Goal: Information Seeking & Learning: Check status

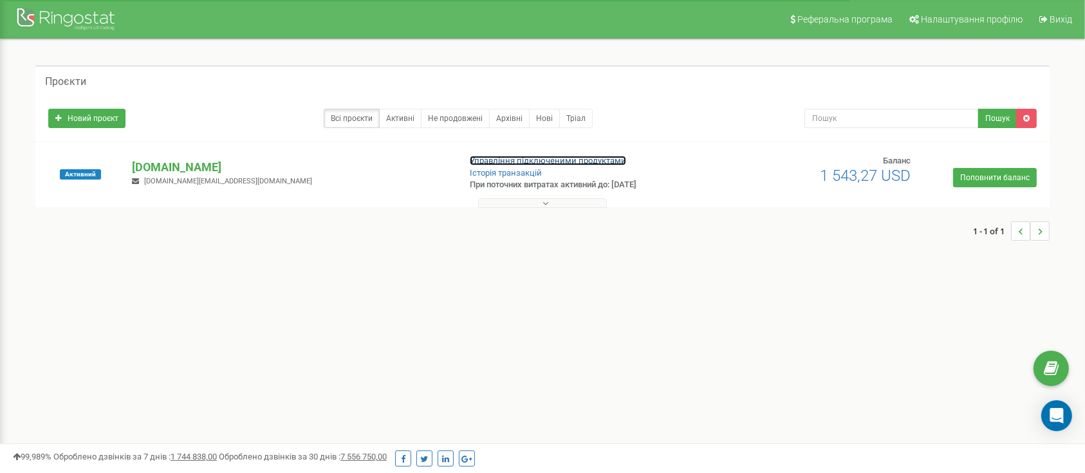
click at [517, 161] on link "Управління підключеними продуктами" at bounding box center [548, 161] width 156 height 10
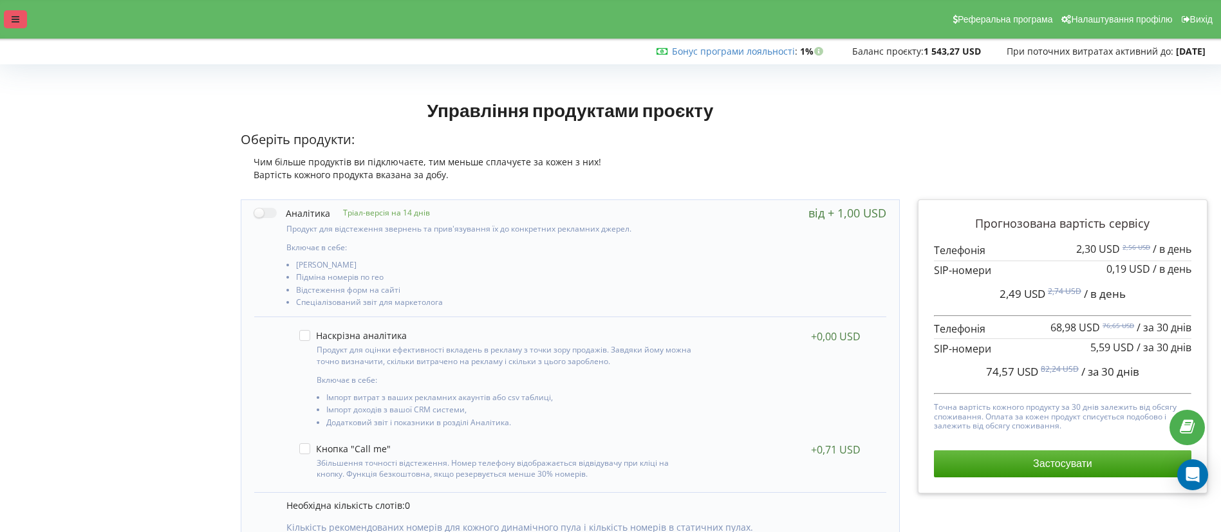
click at [12, 24] on div at bounding box center [15, 19] width 23 height 18
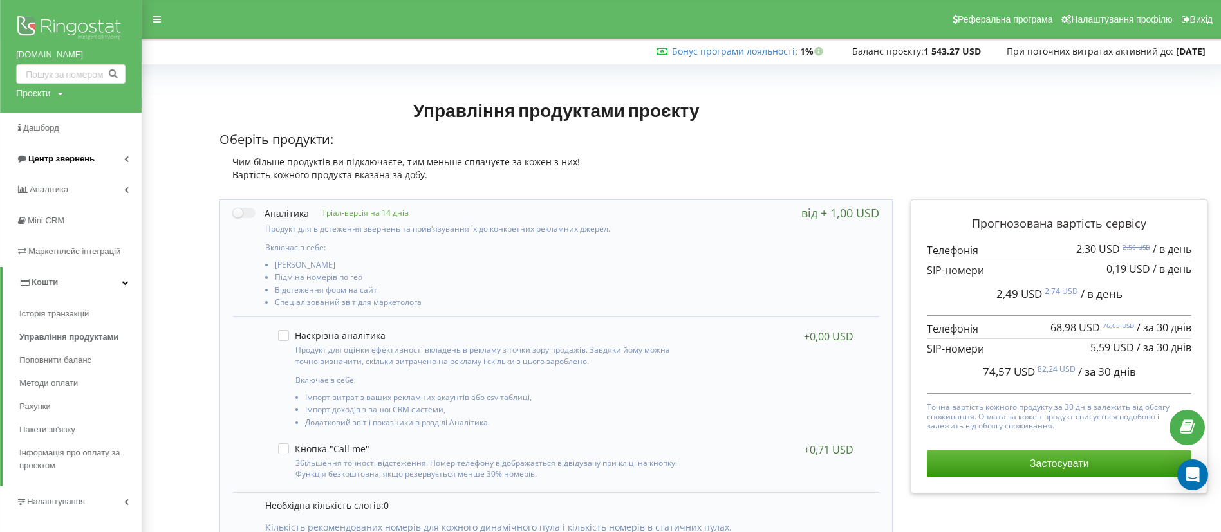
click at [47, 158] on span "Центр звернень" at bounding box center [61, 159] width 66 height 10
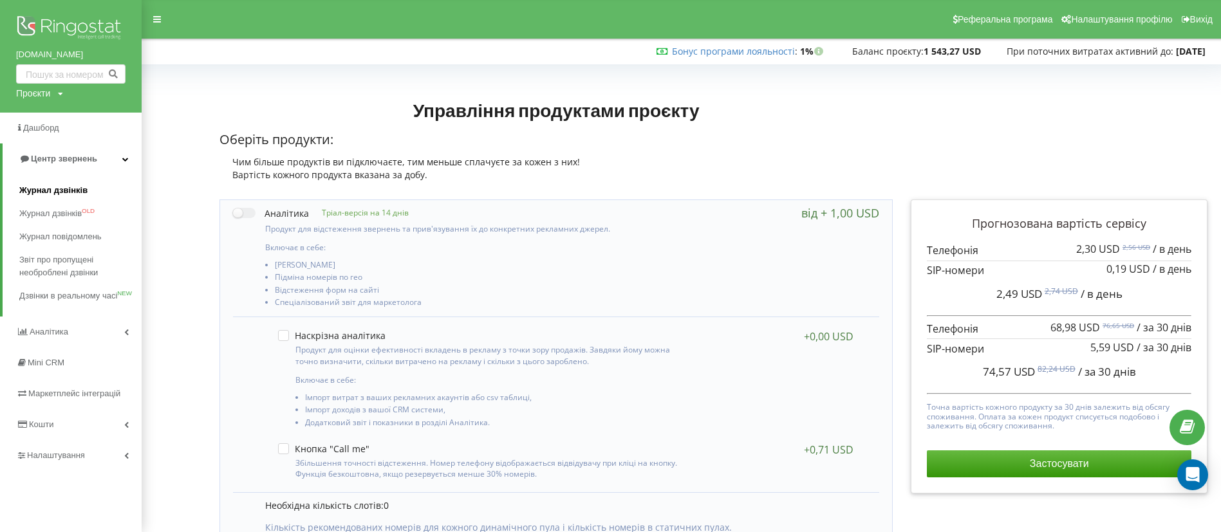
click at [53, 190] on span "Журнал дзвінків" at bounding box center [53, 190] width 68 height 13
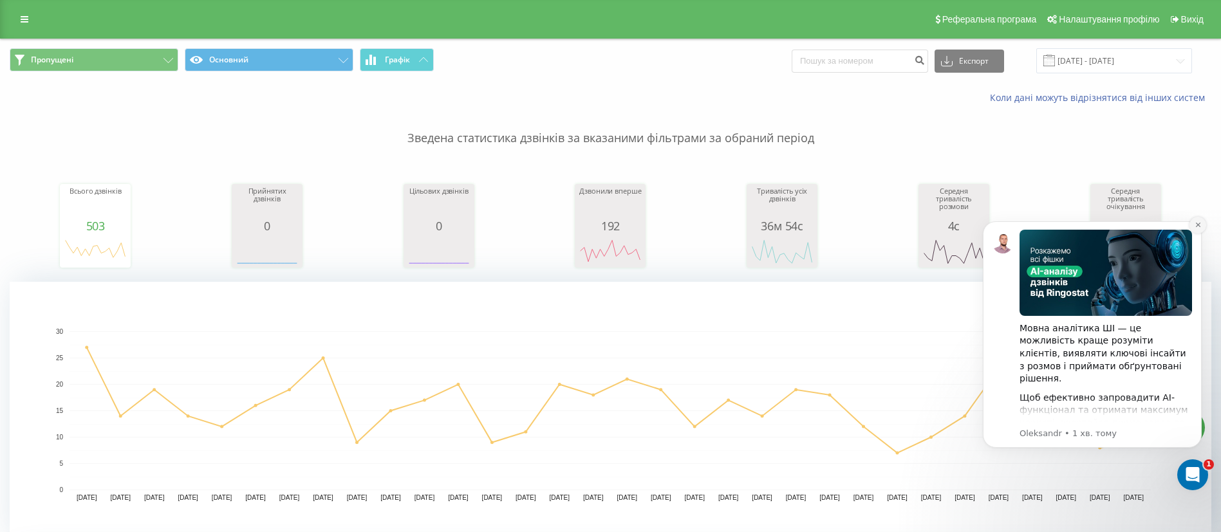
click at [1202, 225] on button "Dismiss notification" at bounding box center [1198, 225] width 17 height 17
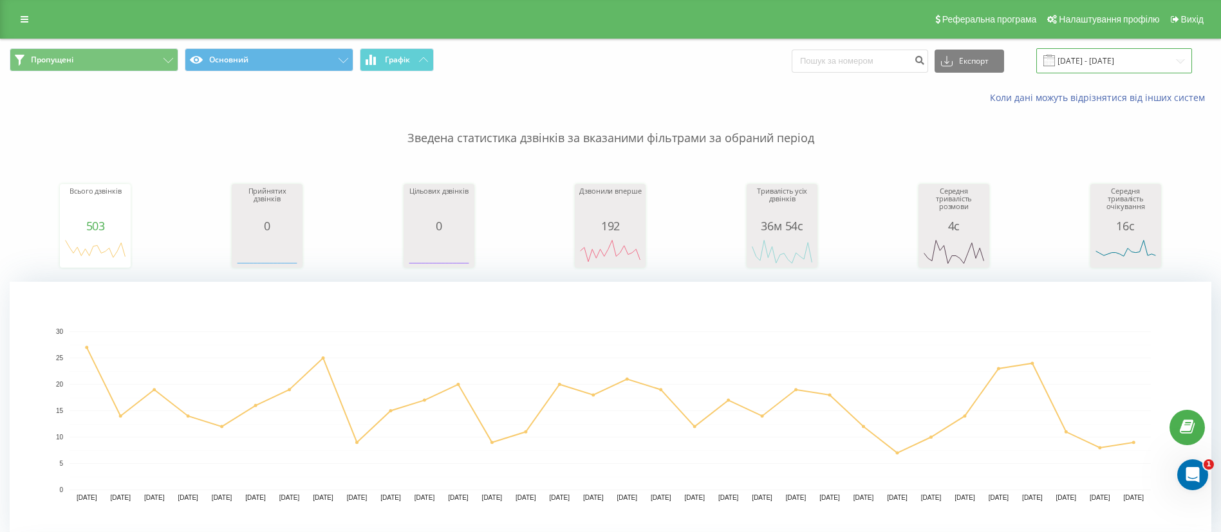
click at [1082, 61] on input "[DATE] - [DATE]" at bounding box center [1115, 60] width 156 height 25
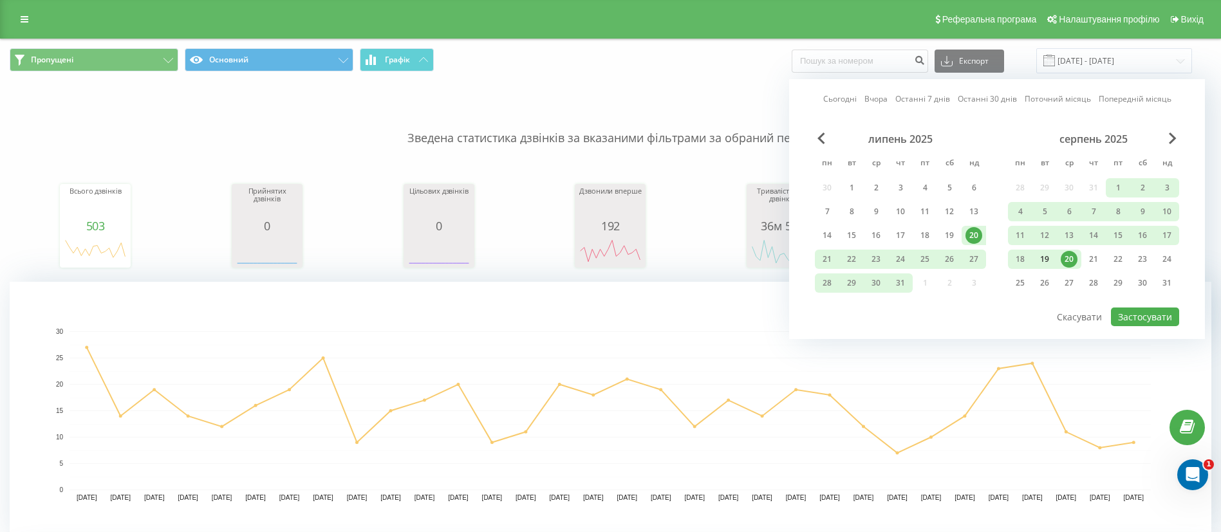
click at [1045, 261] on div "19" at bounding box center [1045, 259] width 17 height 17
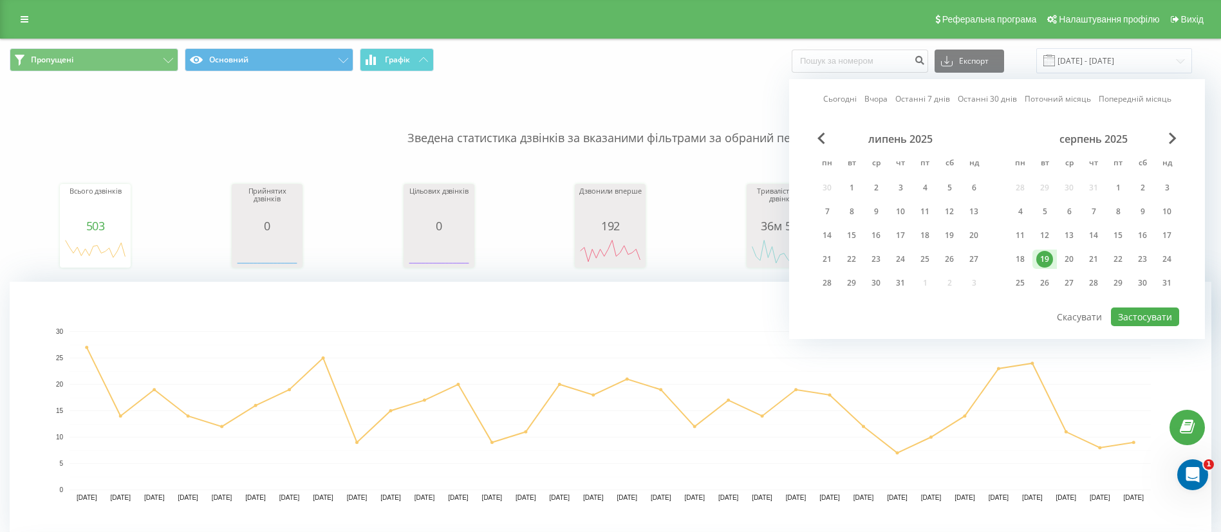
click at [1045, 261] on div "19" at bounding box center [1045, 259] width 17 height 17
click at [1117, 312] on button "Застосувати" at bounding box center [1145, 317] width 68 height 19
type input "19.08.2025 - 19.08.2025"
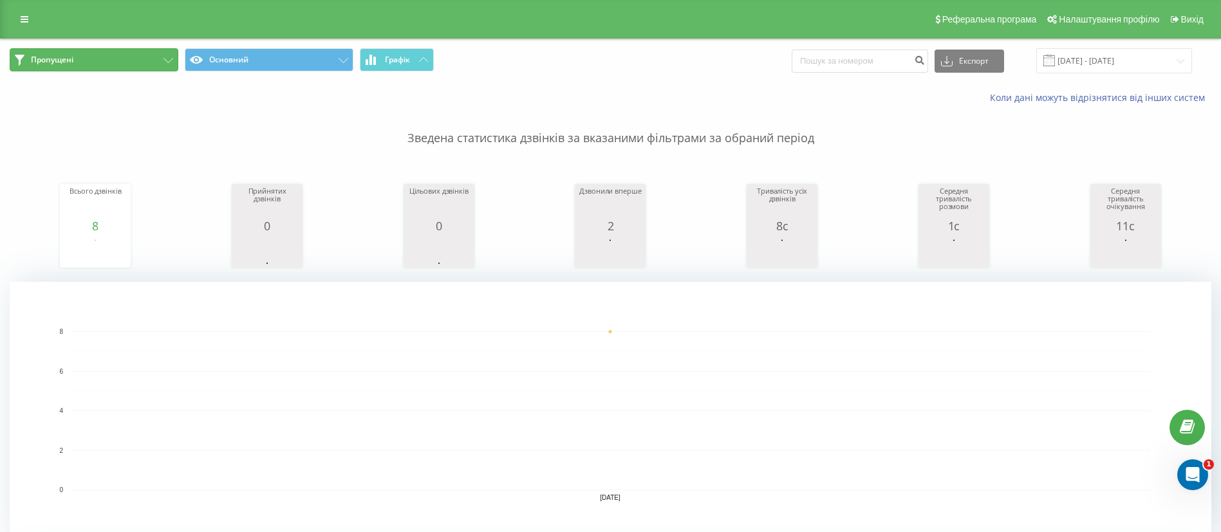
click at [66, 66] on button "Пропущені" at bounding box center [94, 59] width 169 height 23
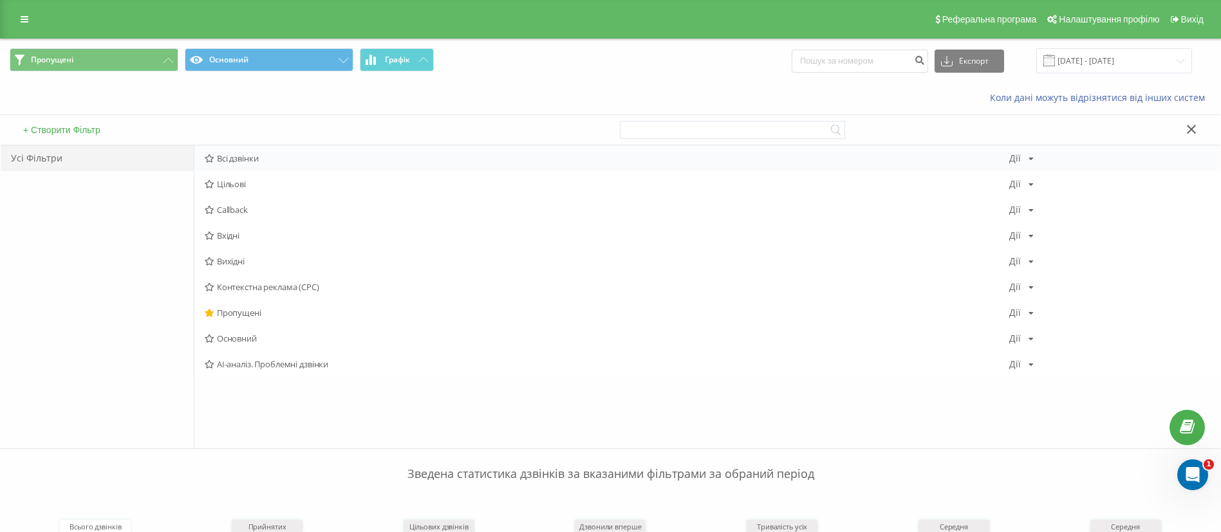
click at [225, 158] on span "Всі дзвінки" at bounding box center [607, 158] width 805 height 9
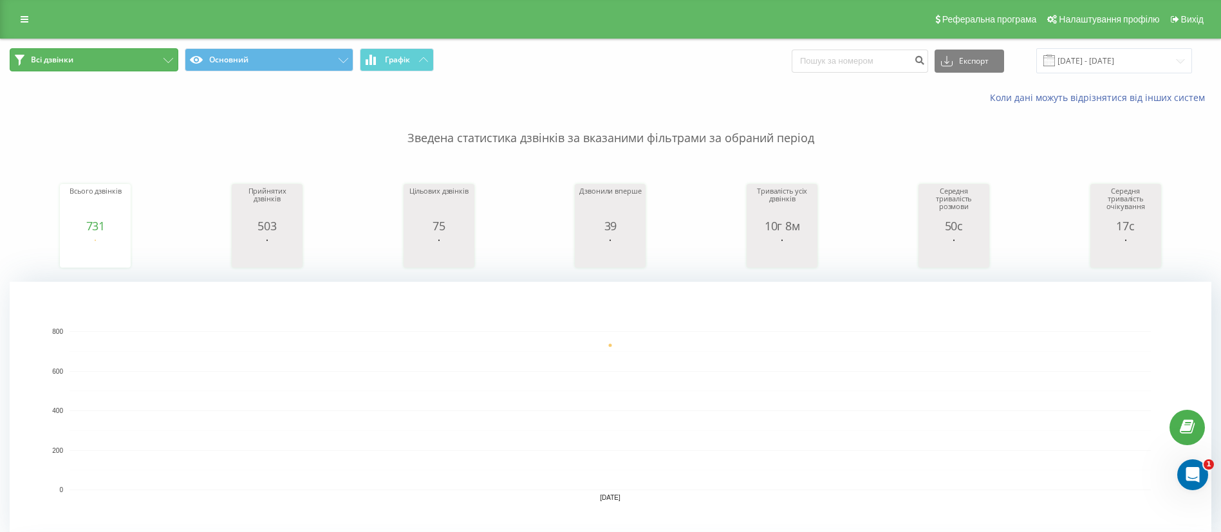
click at [71, 60] on span "Всі дзвінки" at bounding box center [52, 60] width 42 height 10
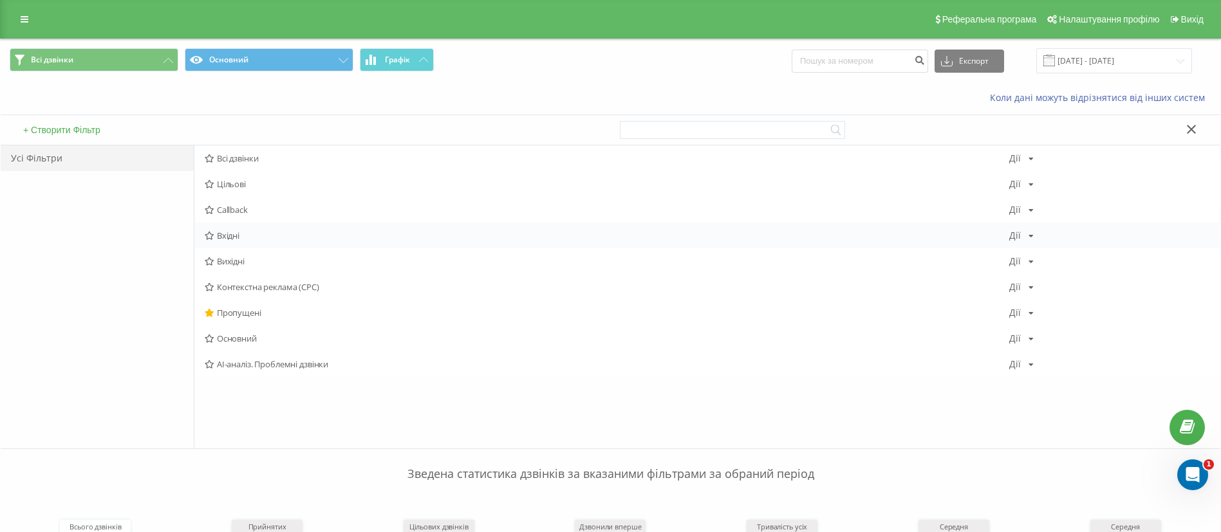
click at [234, 236] on span "Вхідні" at bounding box center [607, 235] width 805 height 9
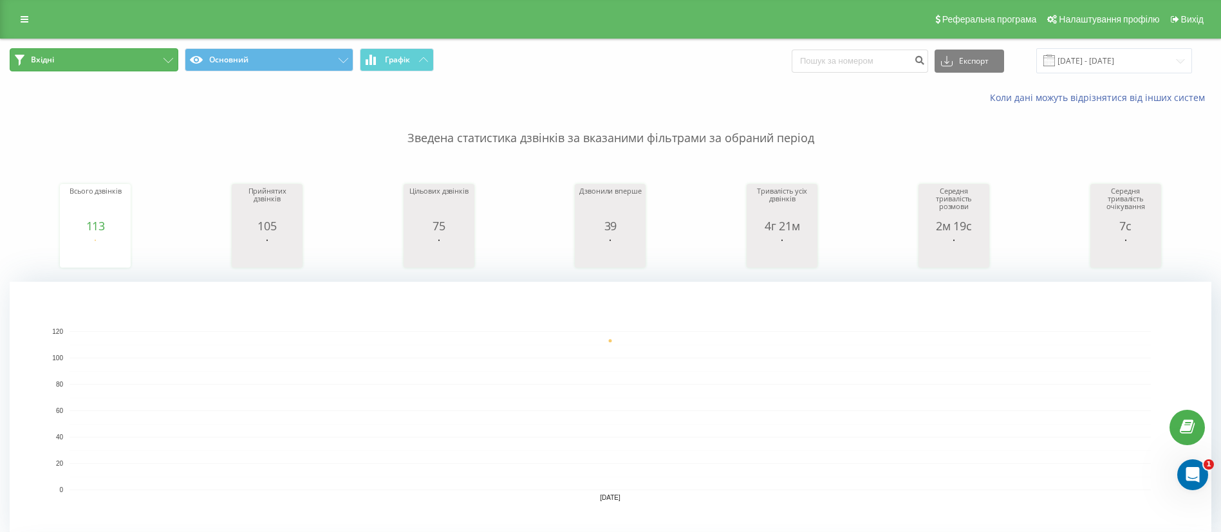
click at [82, 62] on button "Вхідні" at bounding box center [94, 59] width 169 height 23
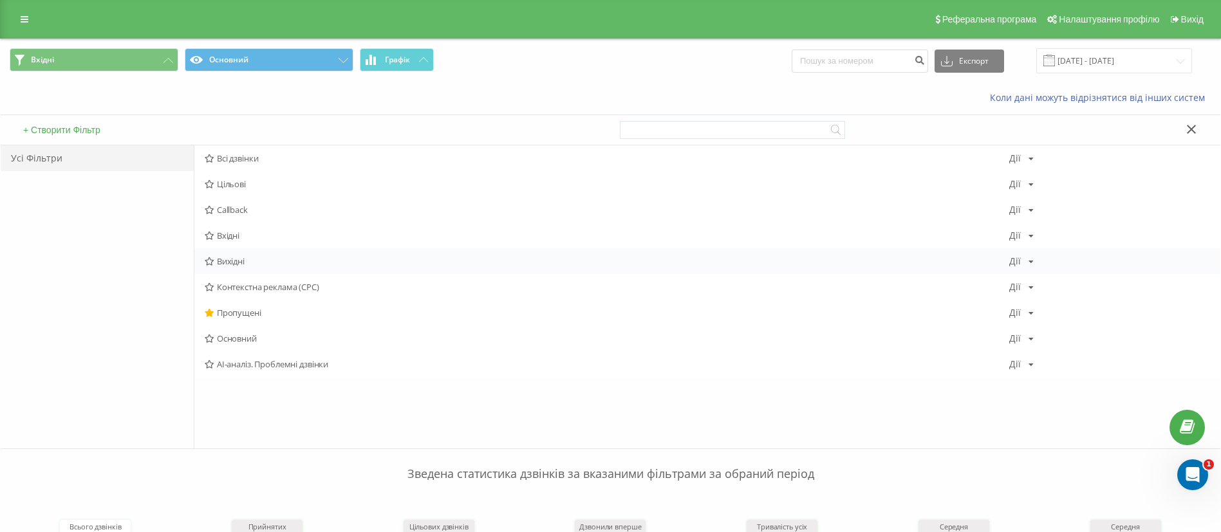
click at [221, 265] on span "Вихідні" at bounding box center [607, 261] width 805 height 9
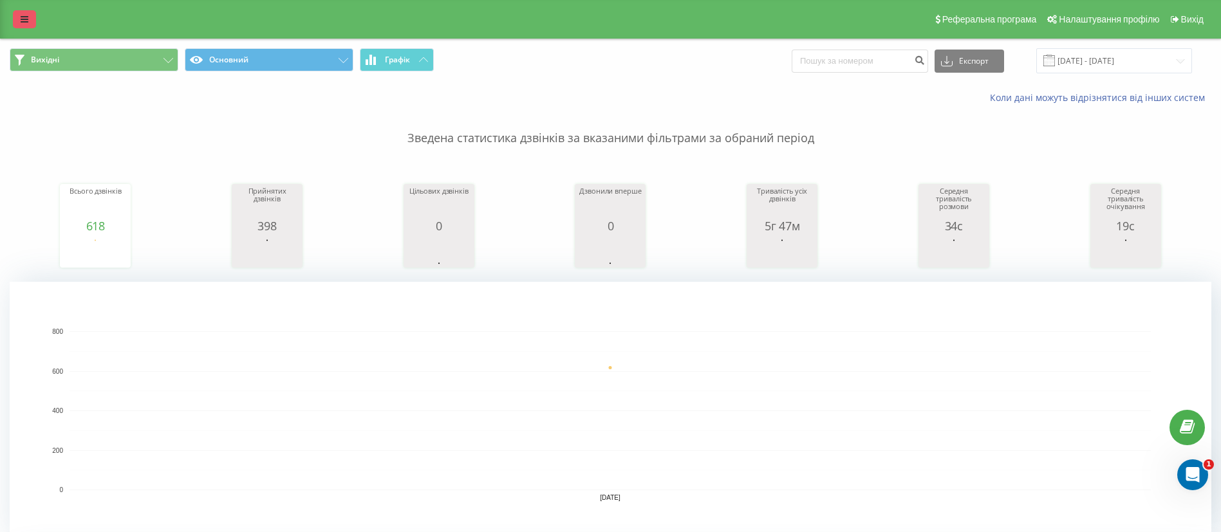
click at [16, 17] on link at bounding box center [24, 19] width 23 height 18
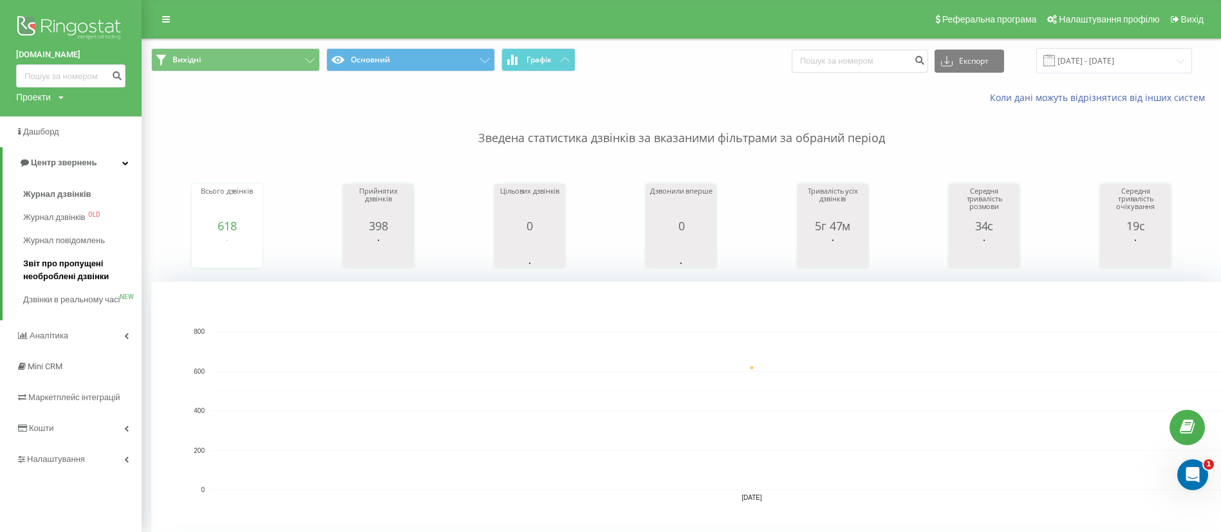
click at [55, 272] on span "Звіт про пропущені необроблені дзвінки" at bounding box center [79, 271] width 112 height 26
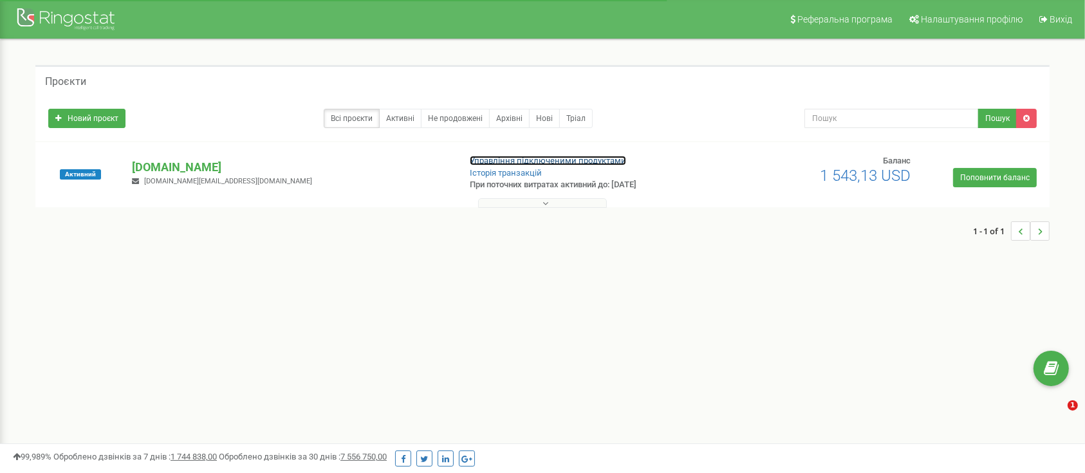
click at [541, 162] on link "Управління підключеними продуктами" at bounding box center [548, 161] width 156 height 10
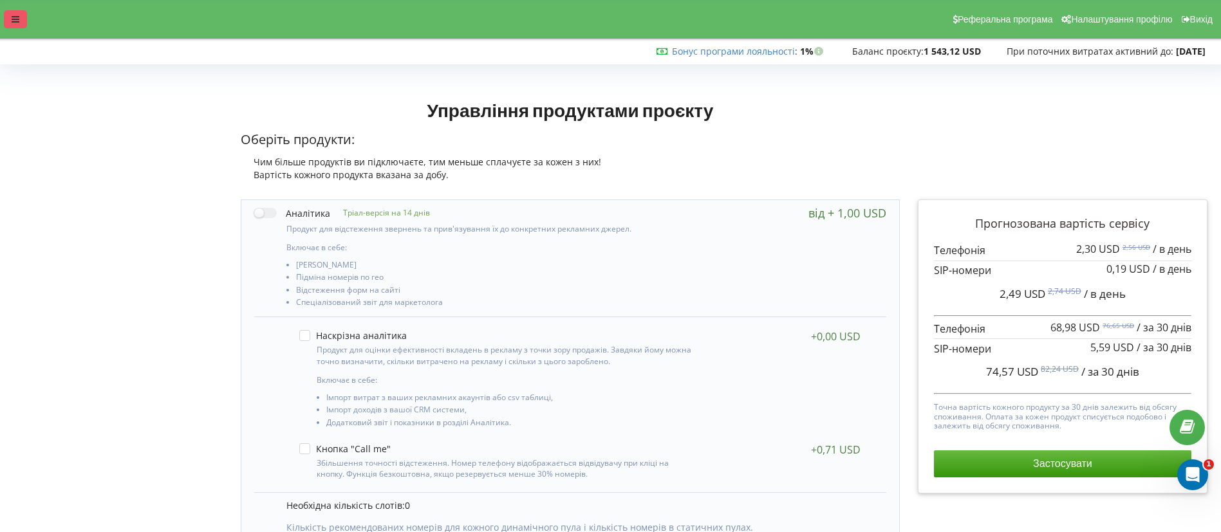
click at [12, 21] on icon at bounding box center [16, 19] width 8 height 9
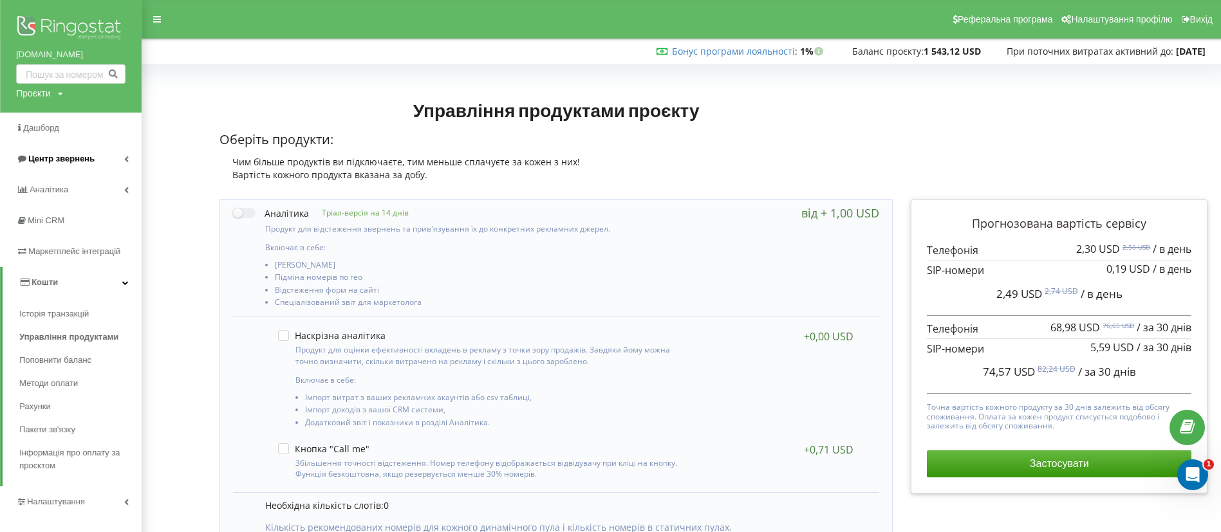
click at [68, 164] on span "Центр звернень" at bounding box center [55, 159] width 79 height 13
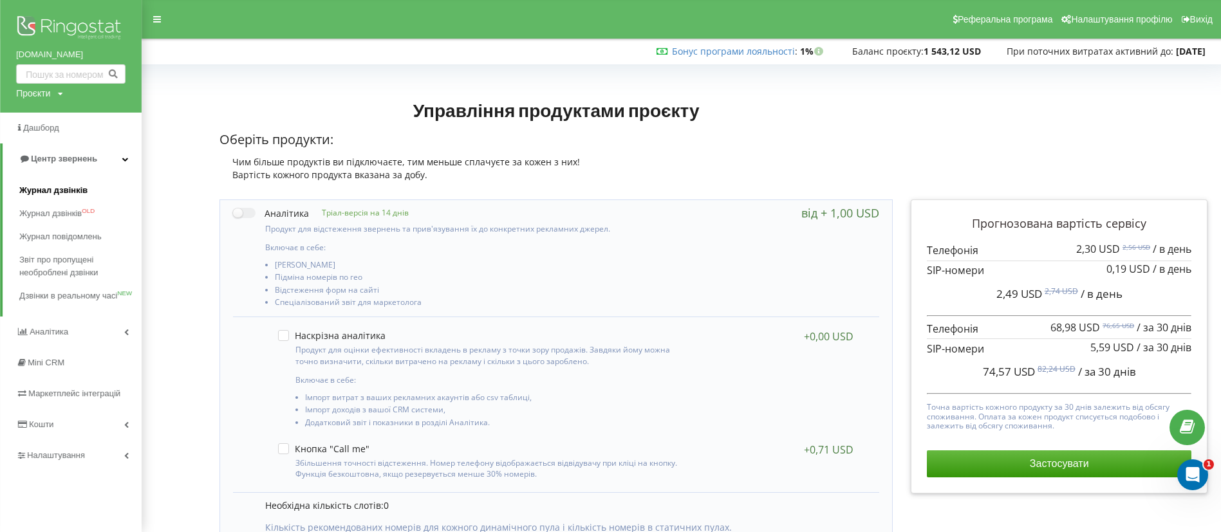
click at [72, 189] on span "Журнал дзвінків" at bounding box center [53, 190] width 68 height 13
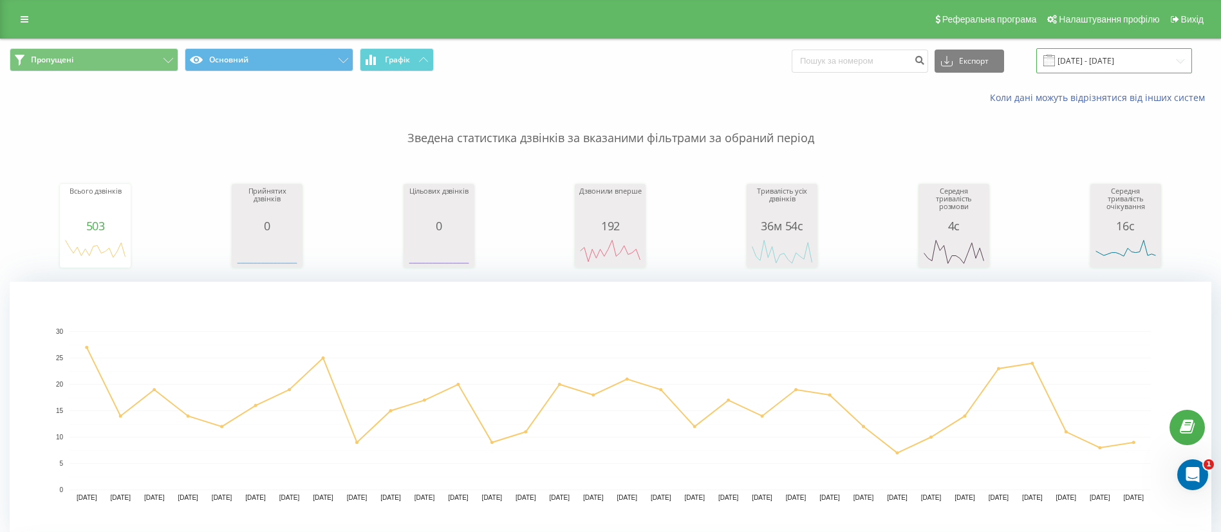
click at [1084, 62] on input "20.07.2025 - 20.08.2025" at bounding box center [1115, 60] width 156 height 25
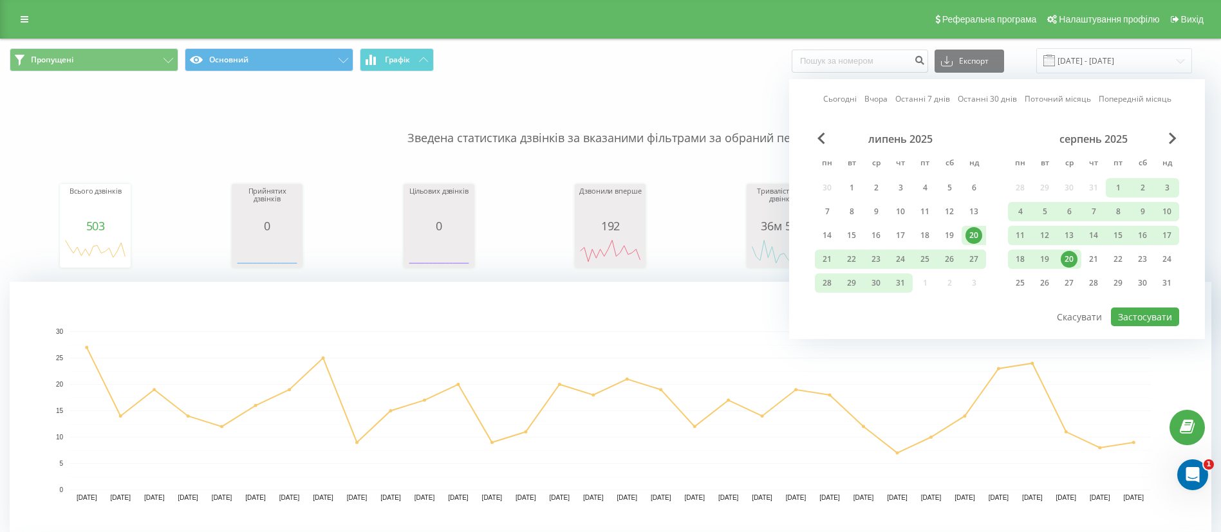
click at [1069, 263] on div "20" at bounding box center [1069, 259] width 17 height 17
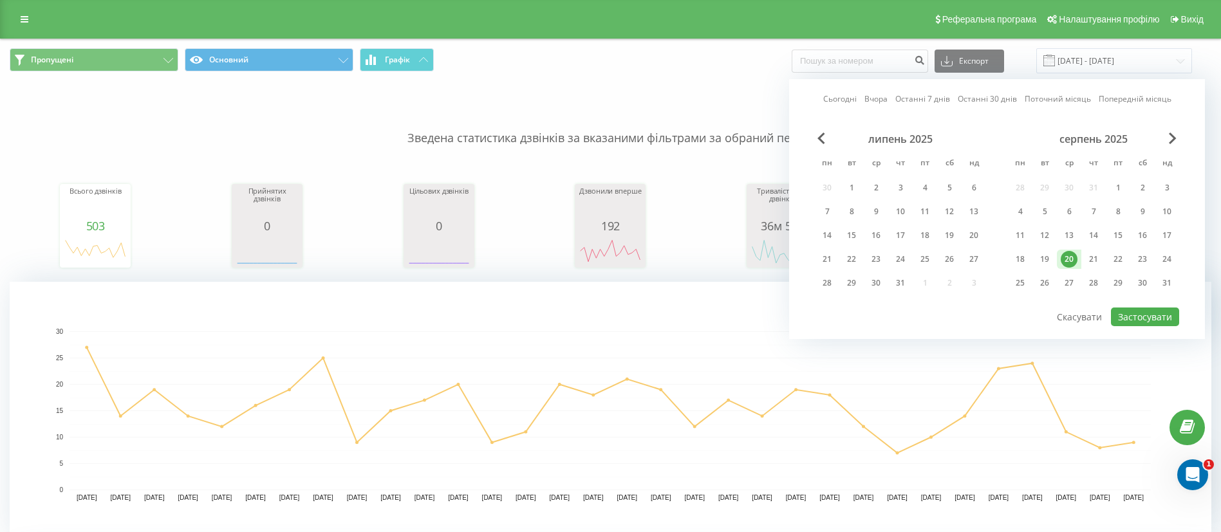
click at [1069, 263] on div "20" at bounding box center [1069, 259] width 17 height 17
click at [1124, 312] on button "Застосувати" at bounding box center [1145, 317] width 68 height 19
type input "20.08.2025 - 20.08.2025"
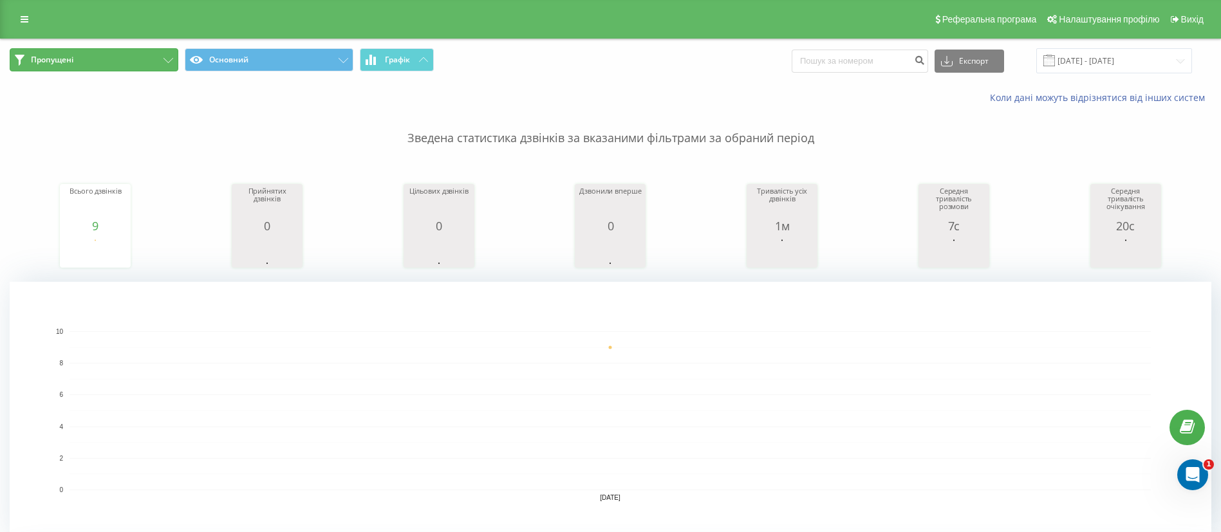
click at [97, 62] on button "Пропущені" at bounding box center [94, 59] width 169 height 23
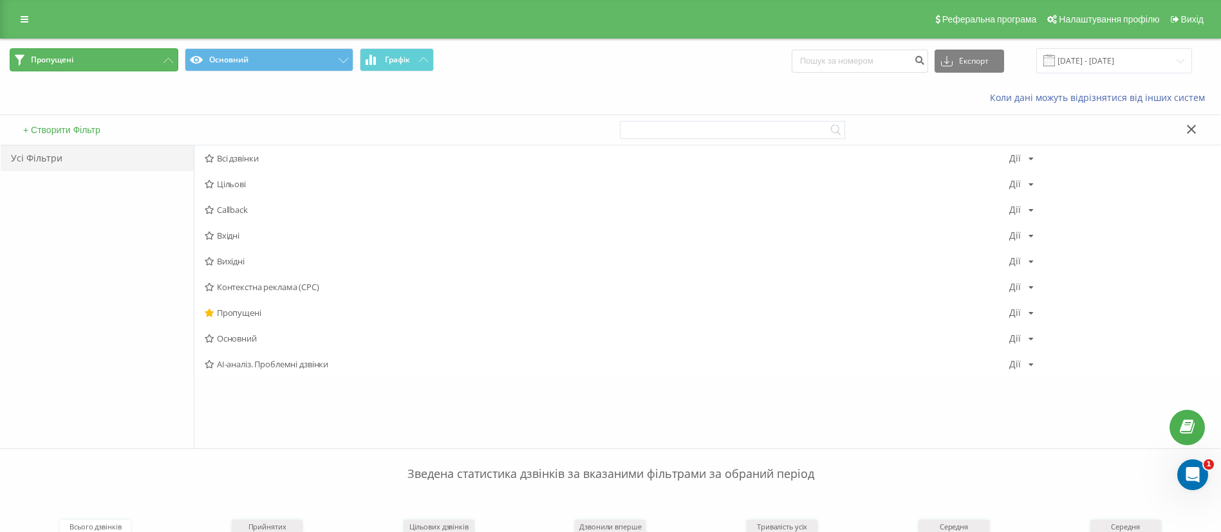
click at [117, 66] on button "Пропущені" at bounding box center [94, 59] width 169 height 23
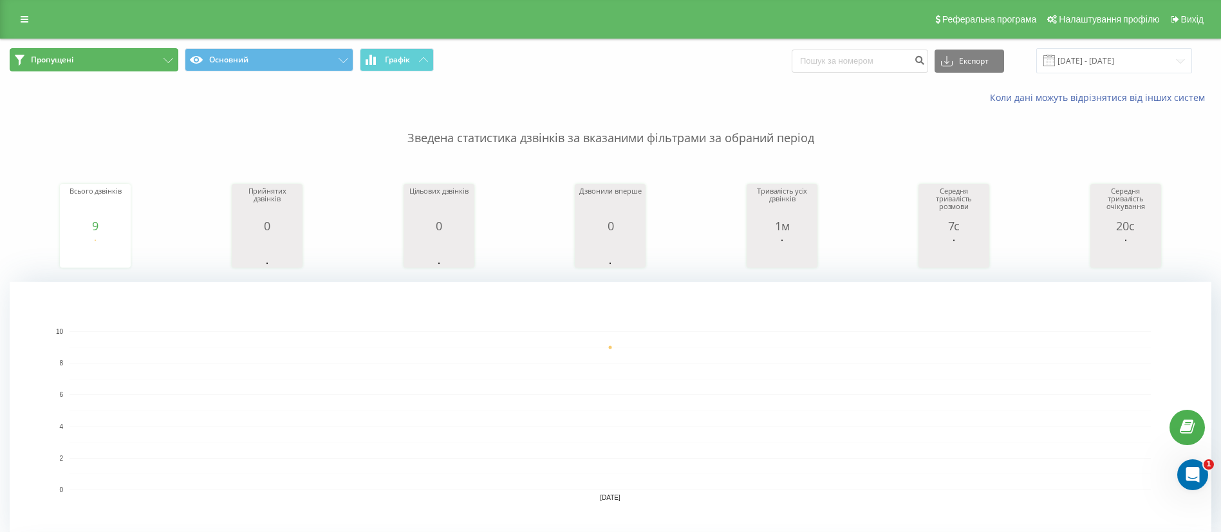
click at [100, 65] on button "Пропущені" at bounding box center [94, 59] width 169 height 23
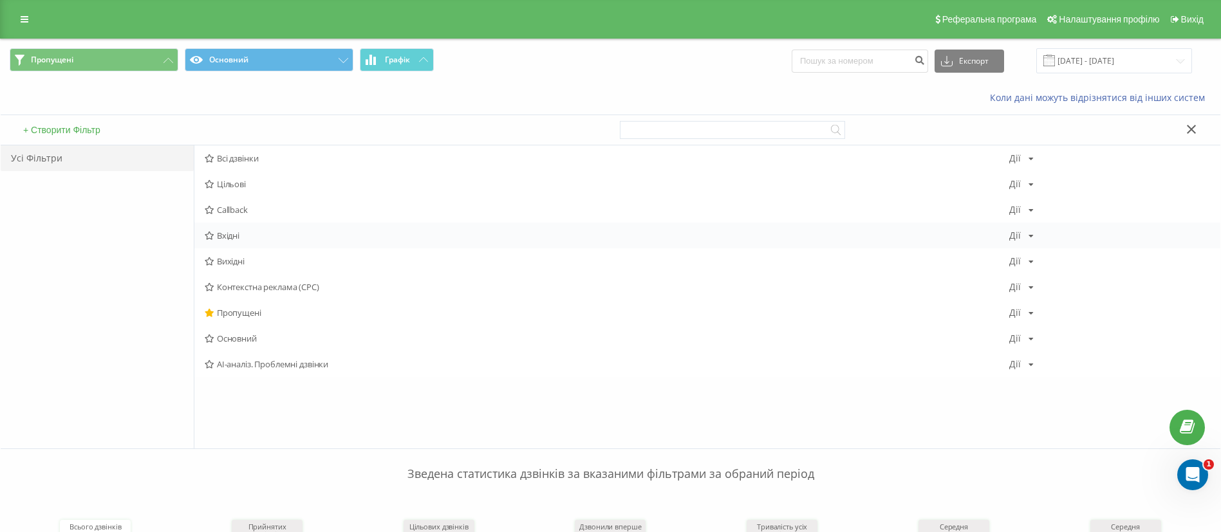
click at [224, 240] on span "Вхідні" at bounding box center [607, 235] width 805 height 9
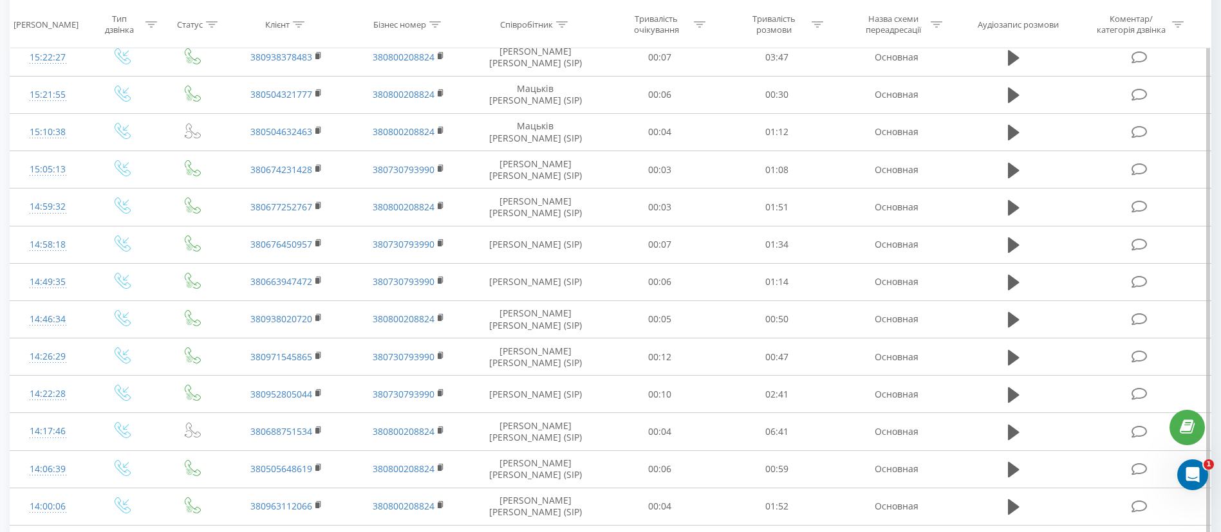
scroll to position [966, 0]
